Goal: Transaction & Acquisition: Purchase product/service

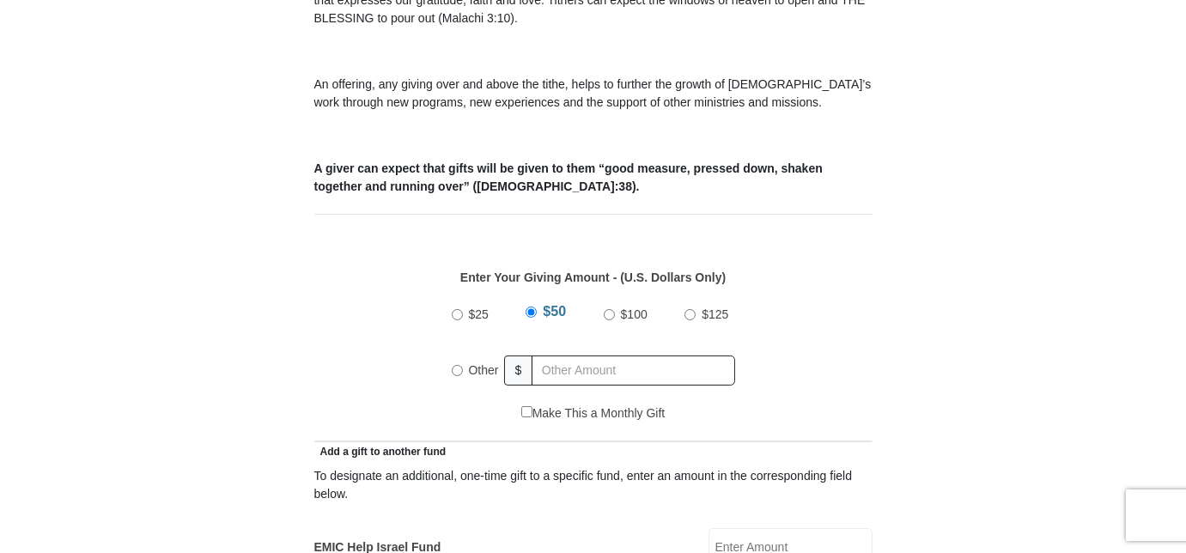
scroll to position [602, 0]
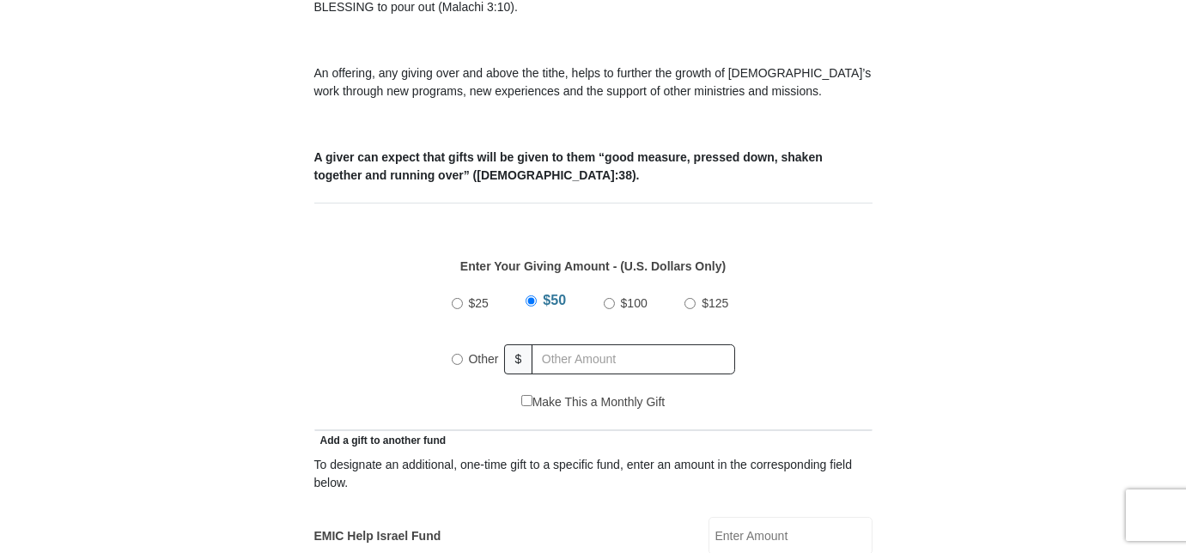
click at [456, 354] on input "Other" at bounding box center [457, 359] width 11 height 11
radio input "true"
click at [554, 344] on input "text" at bounding box center [637, 359] width 197 height 30
type input "500.00"
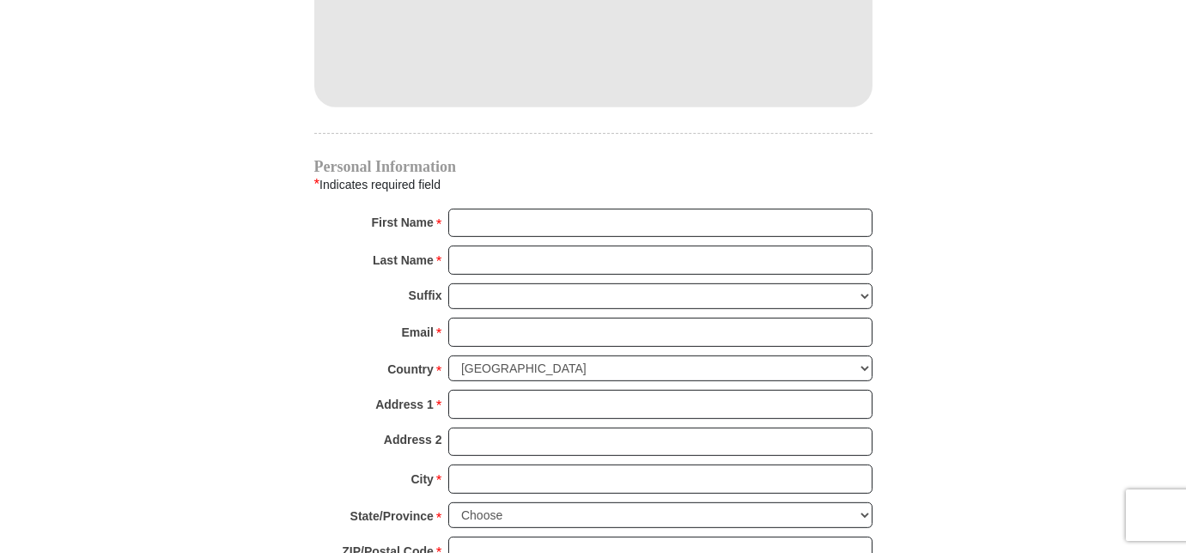
scroll to position [1632, 0]
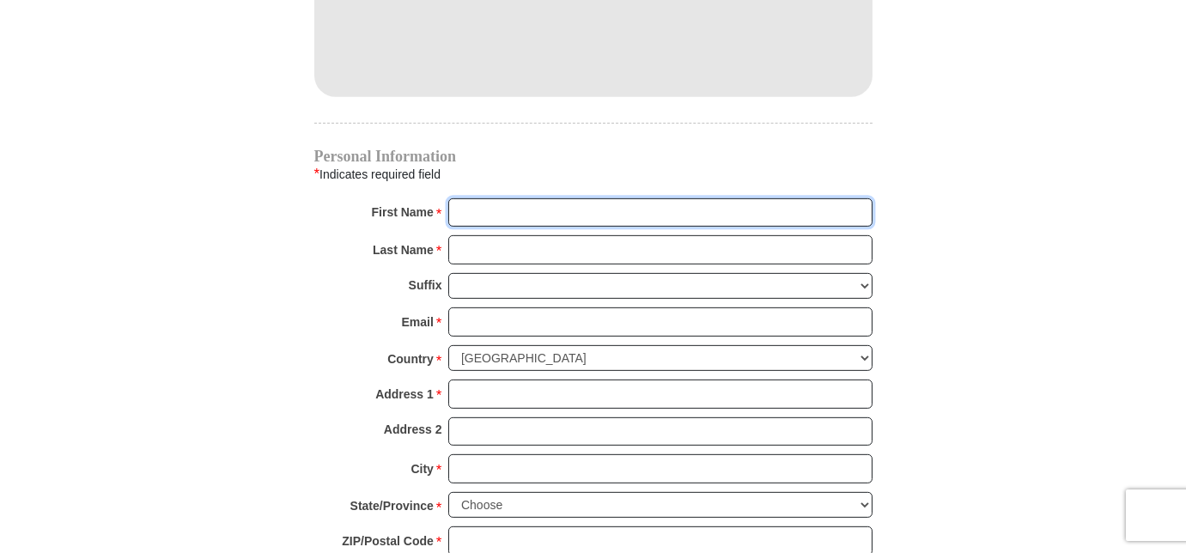
click at [467, 198] on input "First Name *" at bounding box center [660, 212] width 424 height 29
type input "Chester and June"
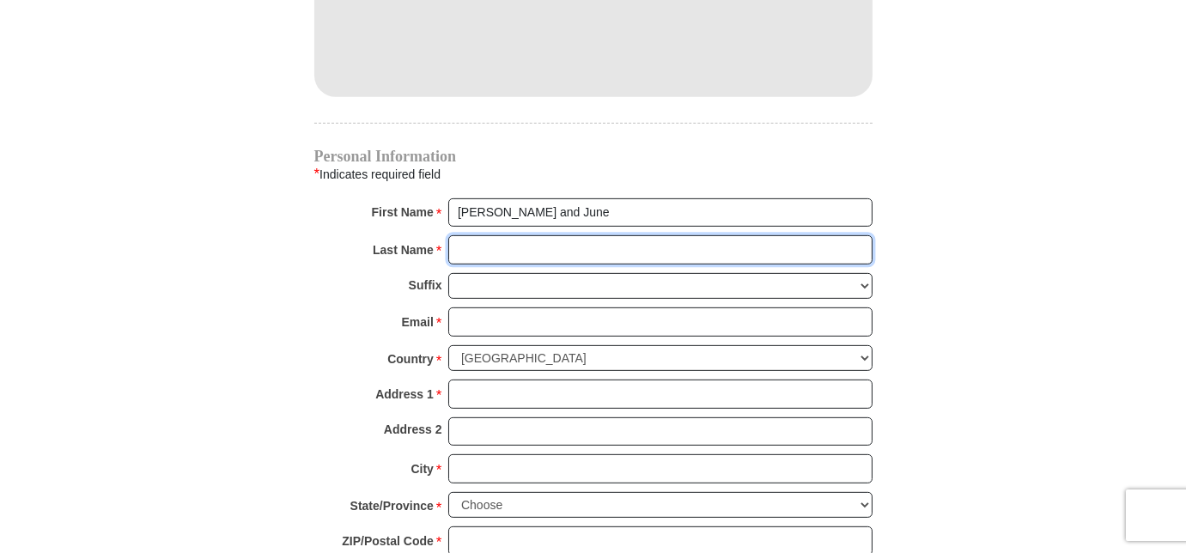
type input "Hart"
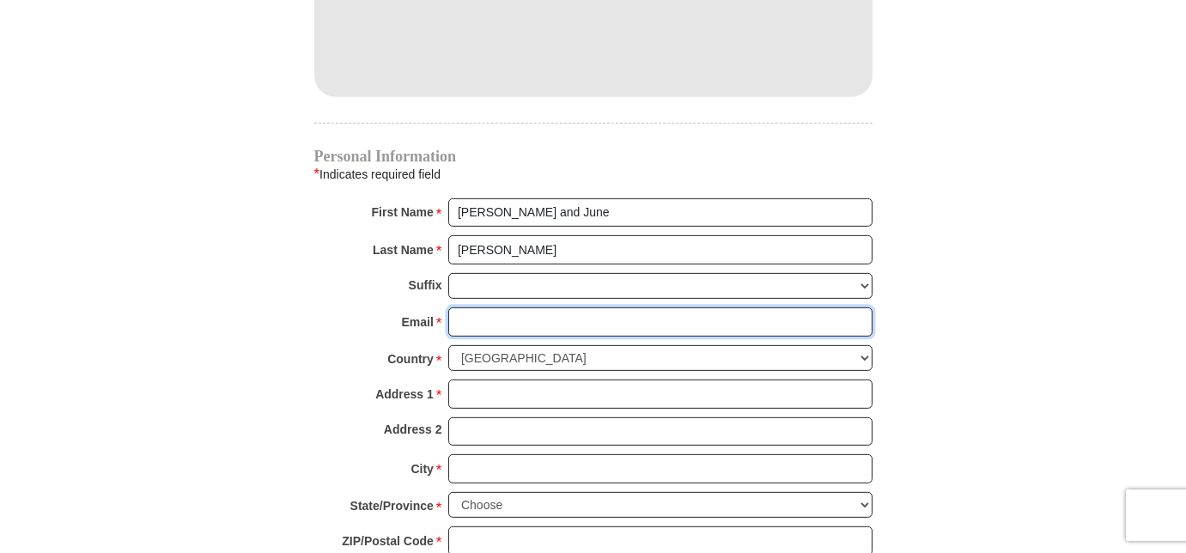
type input "junehart@cbtulsa.com"
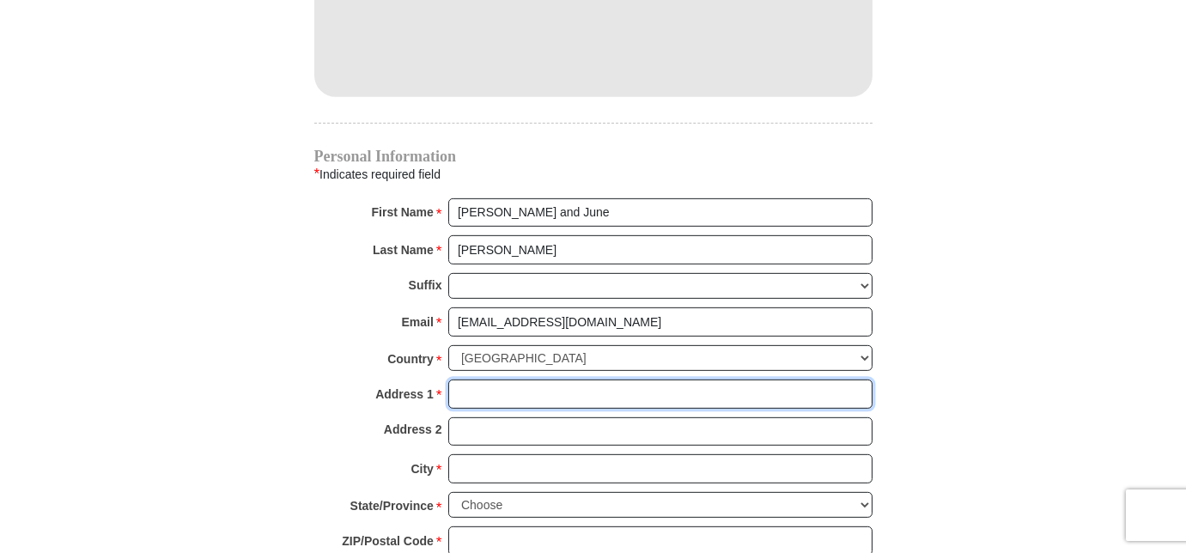
type input "13917 S 95th East Ave"
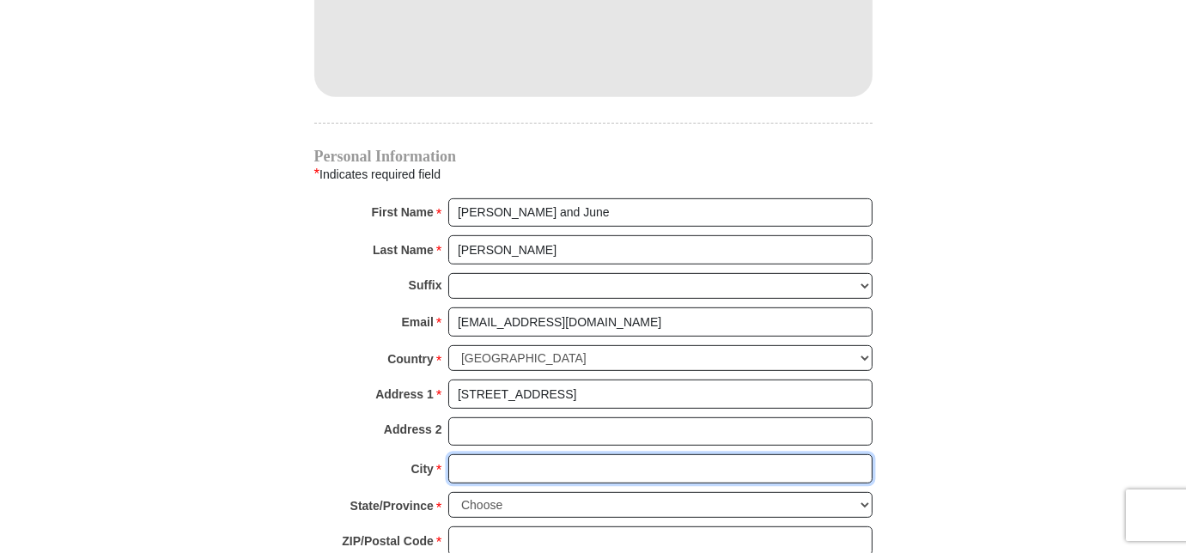
type input "BIXBY"
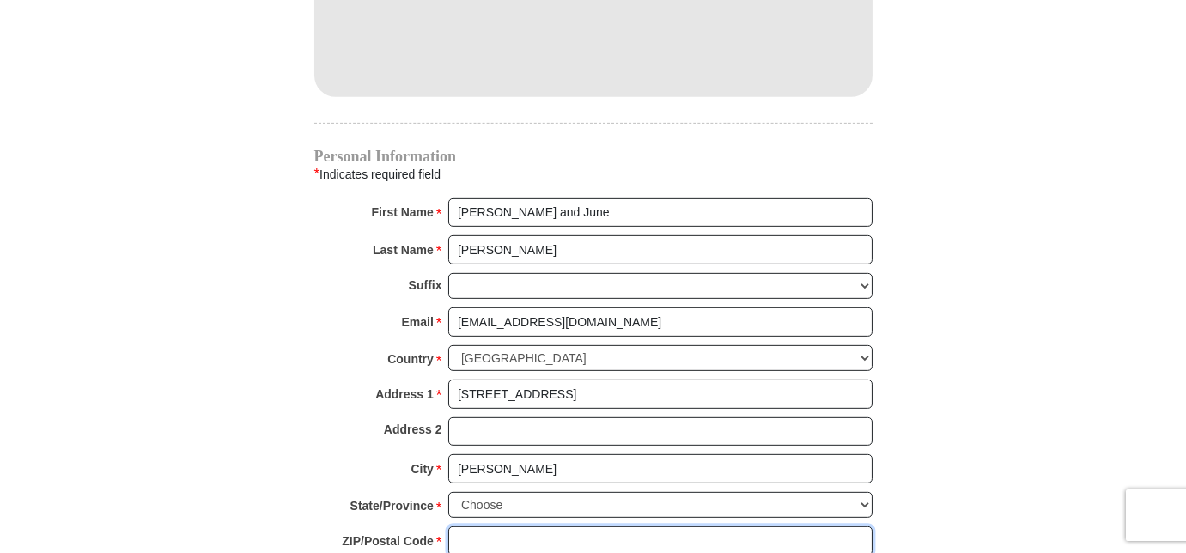
type input "74008"
type input "9188571831"
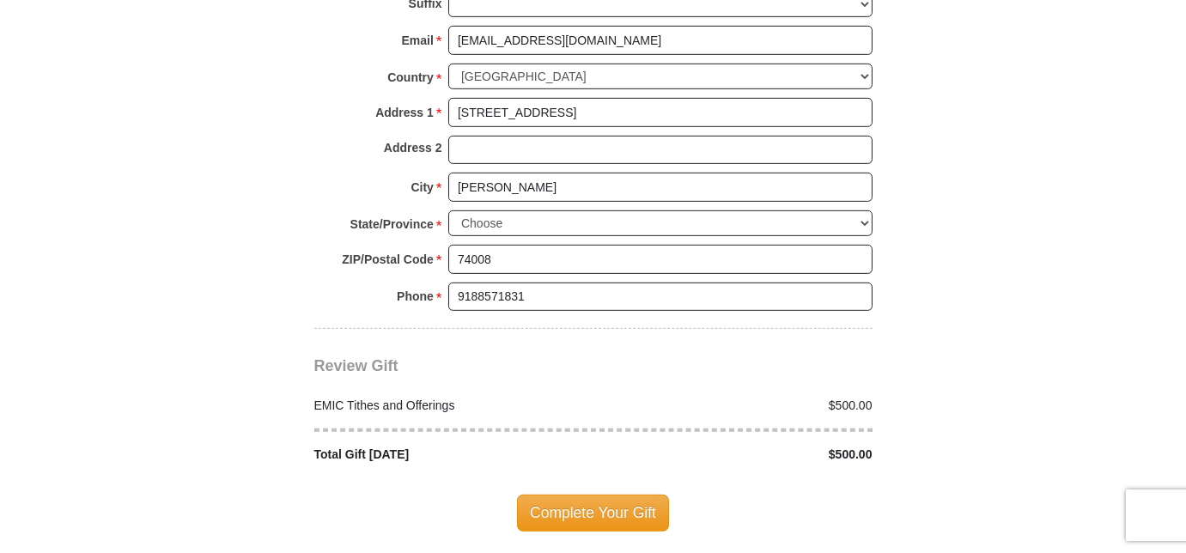
scroll to position [1917, 0]
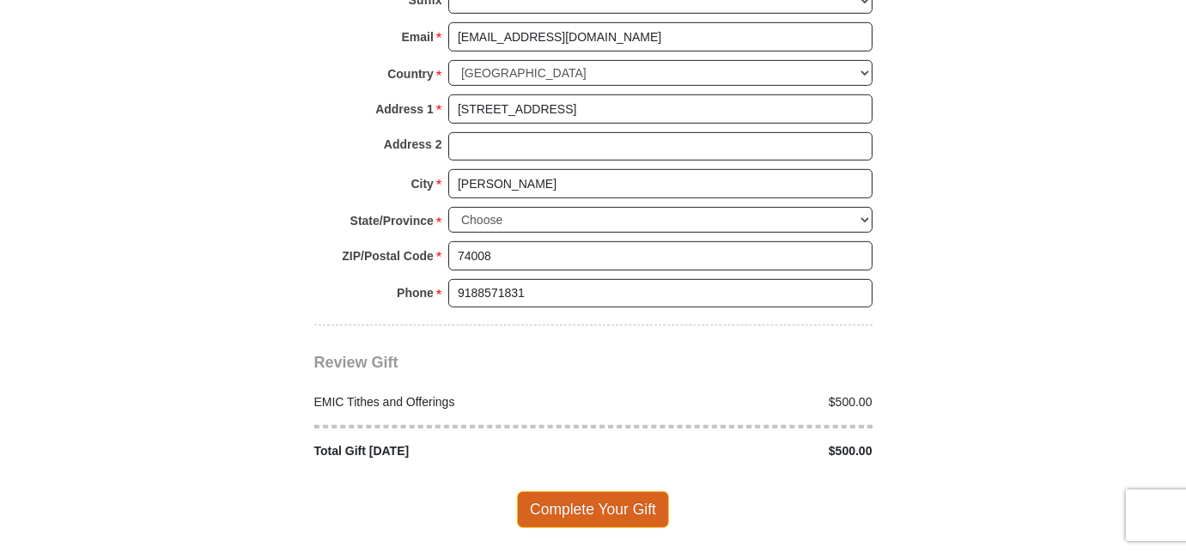
click at [608, 491] on span "Complete Your Gift" at bounding box center [593, 509] width 152 height 36
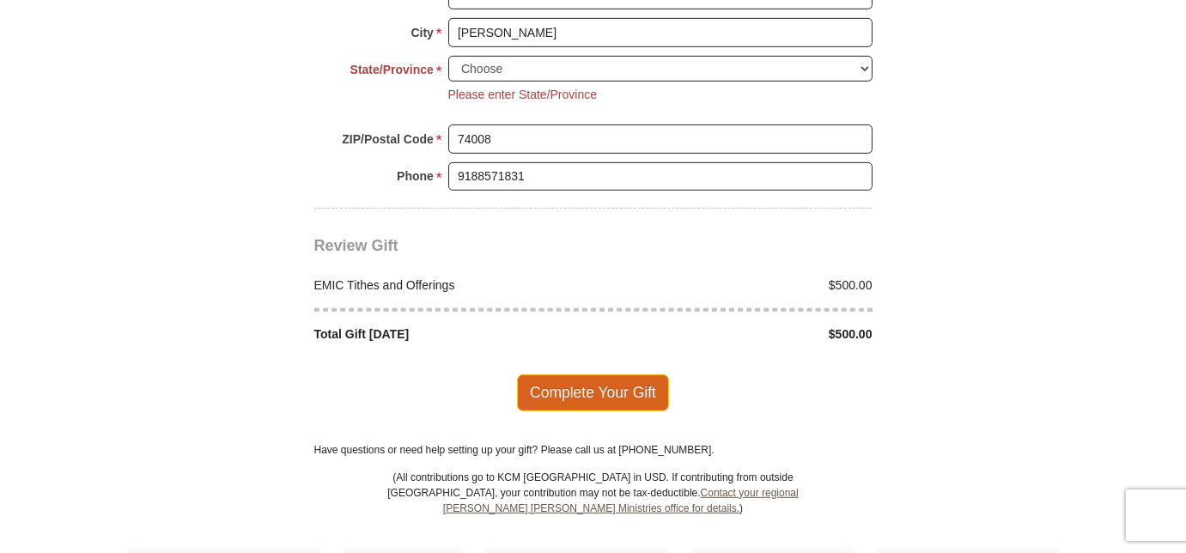
scroll to position [2075, 0]
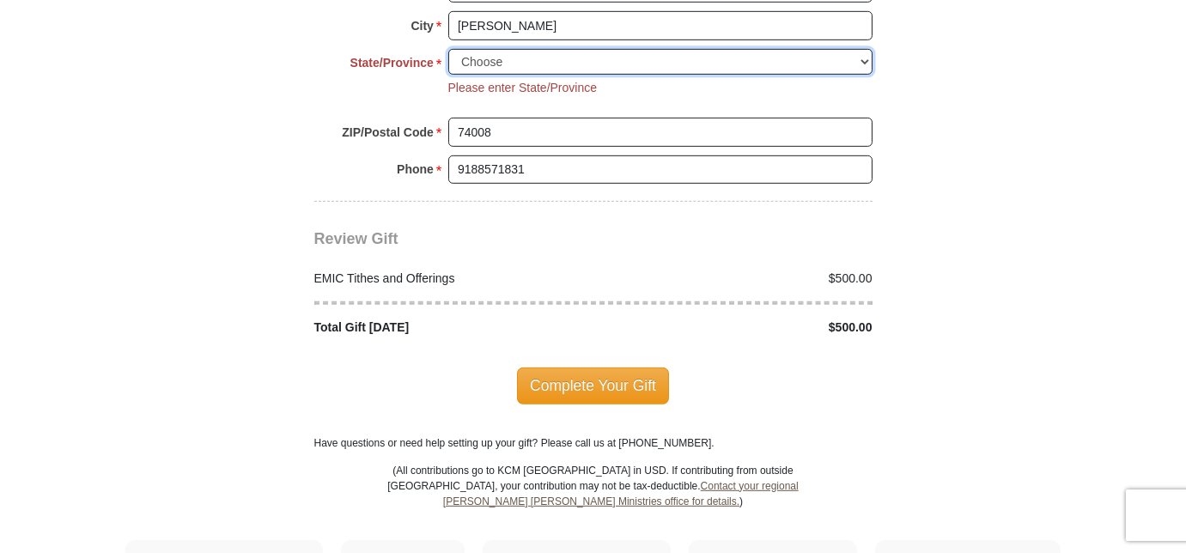
click at [498, 49] on select "Choose Alabama Alaska American Samoa Arizona Arkansas Armed Forces Americas Arm…" at bounding box center [660, 62] width 424 height 27
select select "OK"
click at [448, 49] on select "Choose Alabama Alaska American Samoa Arizona Arkansas Armed Forces Americas Arm…" at bounding box center [660, 62] width 424 height 27
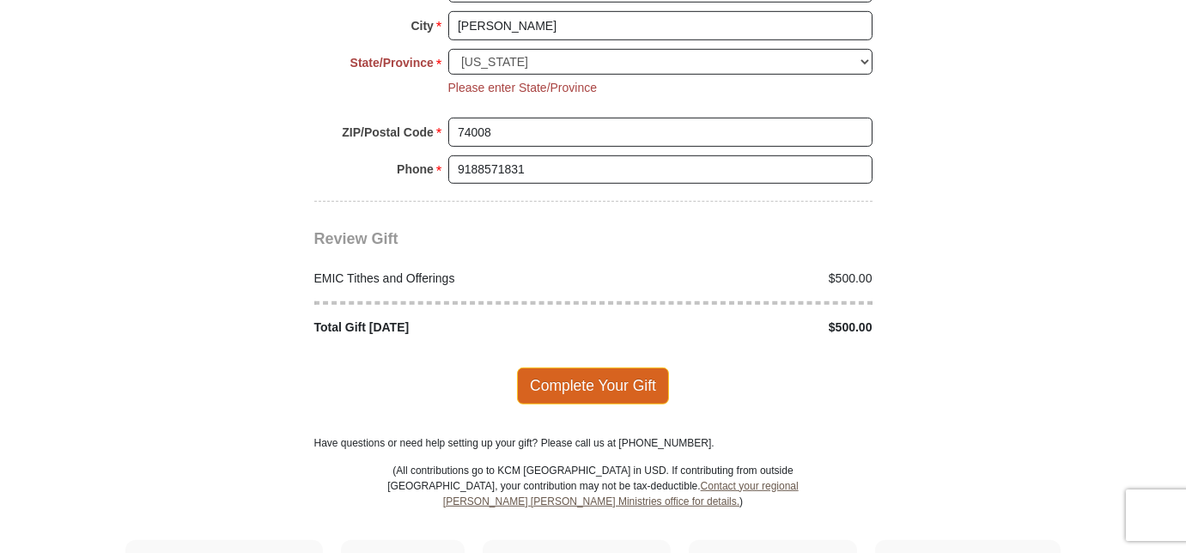
click at [593, 368] on span "Complete Your Gift" at bounding box center [593, 386] width 152 height 36
